Goal: Book appointment/travel/reservation

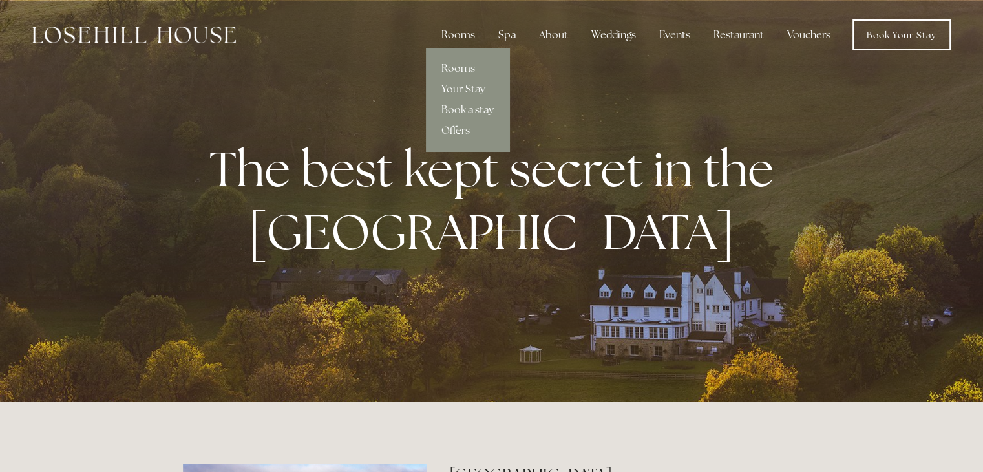
click at [471, 89] on link "Your Stay" at bounding box center [467, 89] width 83 height 21
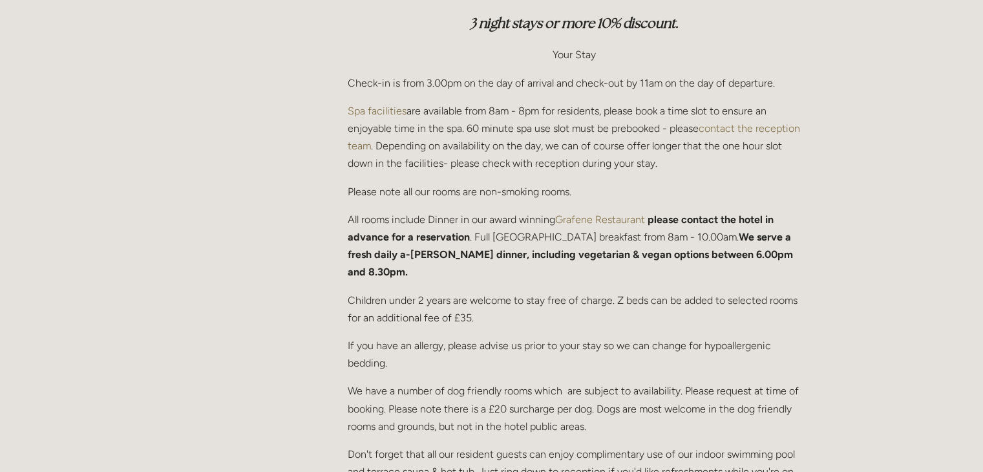
scroll to position [65, 0]
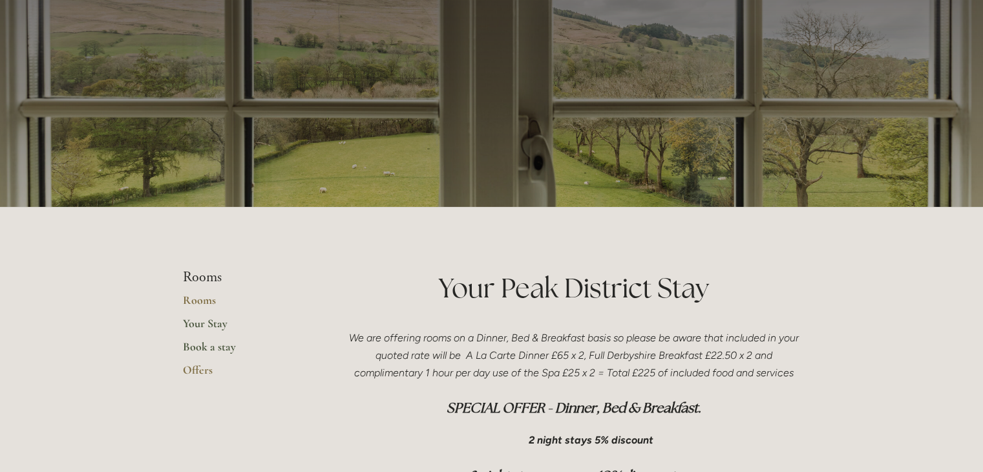
click at [196, 353] on link "Book a stay" at bounding box center [244, 350] width 123 height 23
